Goal: Task Accomplishment & Management: Use online tool/utility

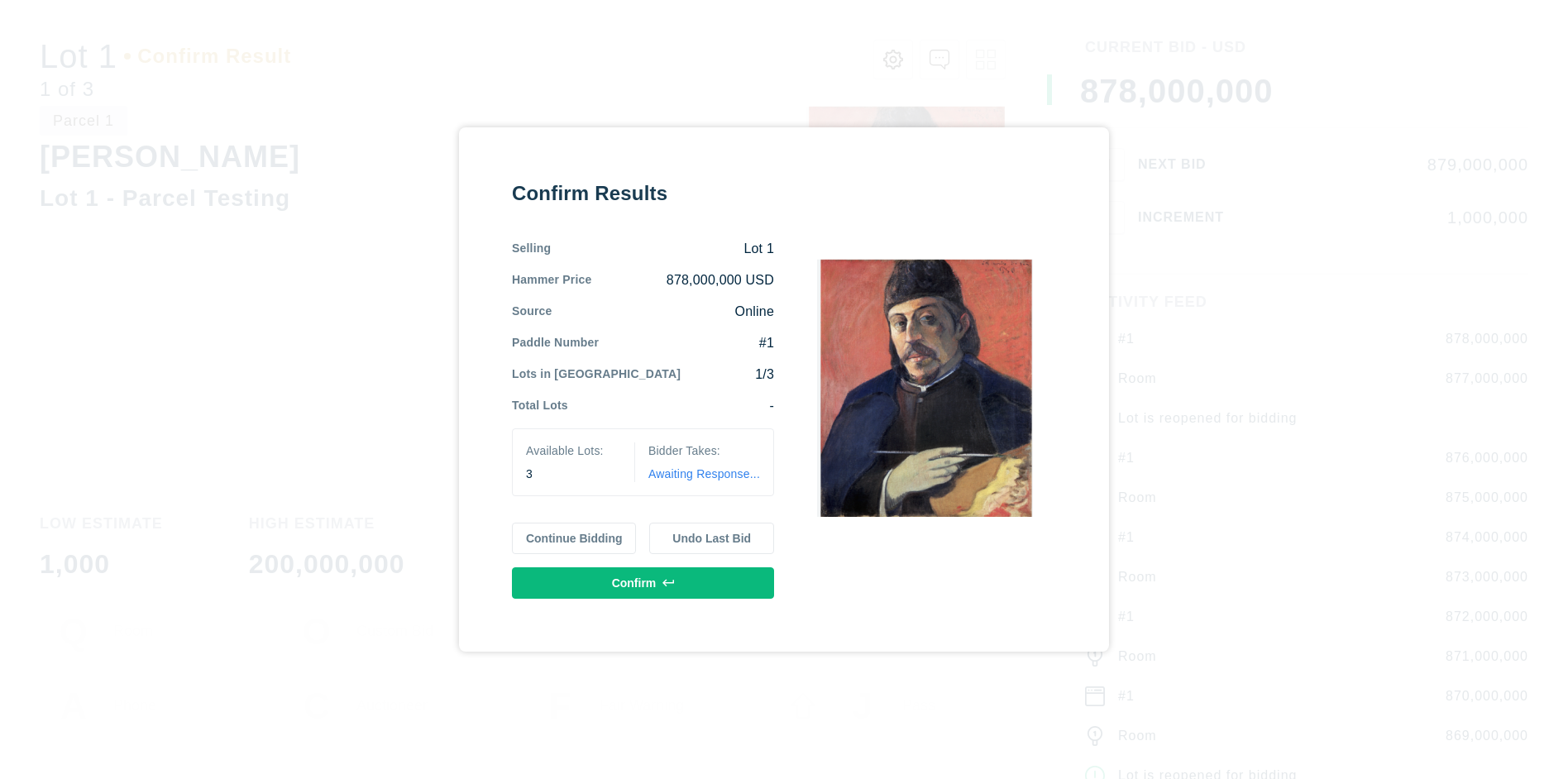
click at [574, 538] on button "Continue Bidding" at bounding box center [574, 538] width 125 height 31
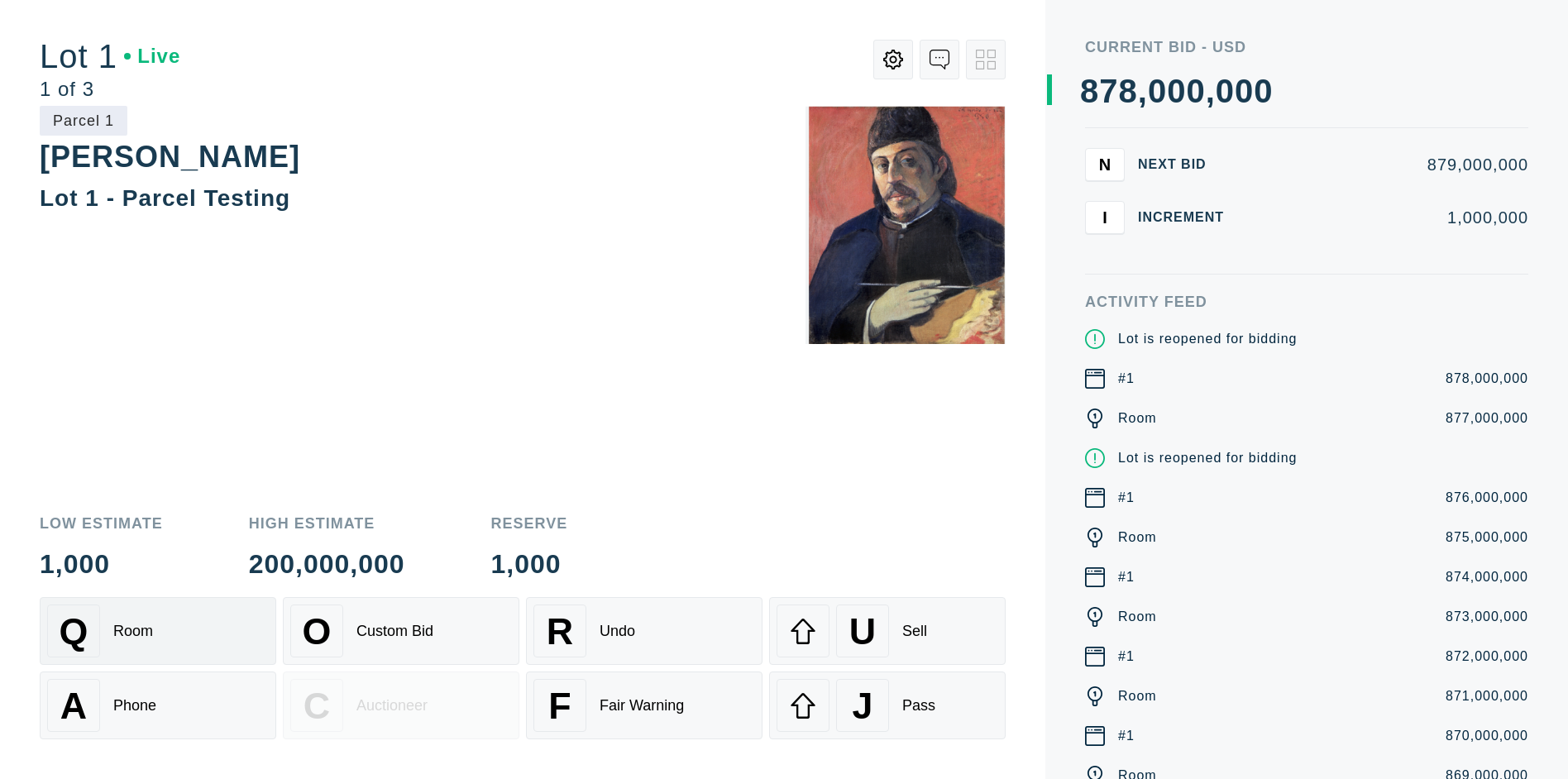
click at [158, 632] on div "Q Room" at bounding box center [158, 631] width 222 height 53
